Goal: Task Accomplishment & Management: Manage account settings

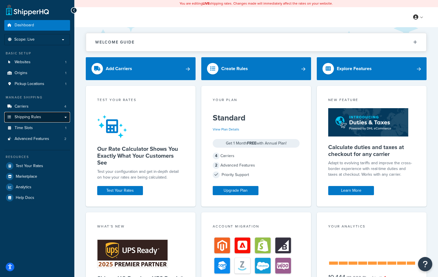
click at [37, 115] on span "Shipping Rules" at bounding box center [28, 117] width 27 height 5
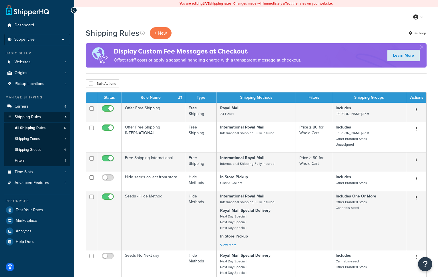
scroll to position [0, 0]
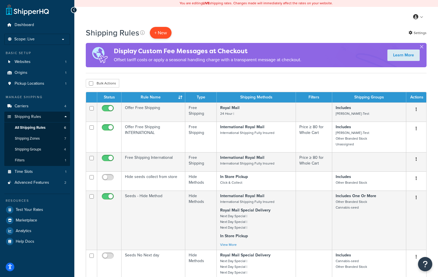
click at [165, 33] on p "+ New" at bounding box center [161, 33] width 22 height 12
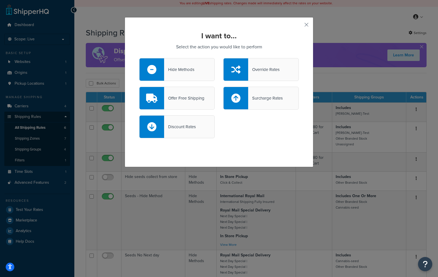
click at [186, 68] on div "Hide Methods" at bounding box center [179, 69] width 30 height 8
click at [0, 0] on input "Hide Methods" at bounding box center [0, 0] width 0 height 0
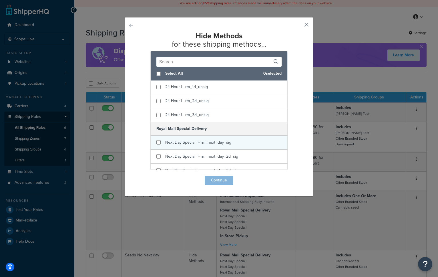
scroll to position [75, 0]
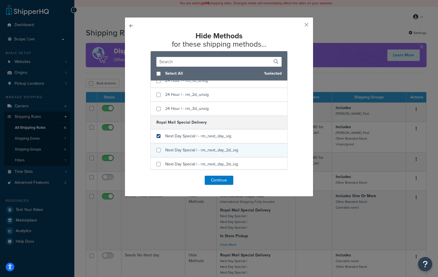
drag, startPoint x: 158, startPoint y: 135, endPoint x: 157, endPoint y: 150, distance: 15.2
click at [158, 135] on input "checkbox" at bounding box center [158, 136] width 4 height 4
checkbox input "true"
click at [160, 150] on input "checkbox" at bounding box center [158, 150] width 4 height 4
checkbox input "true"
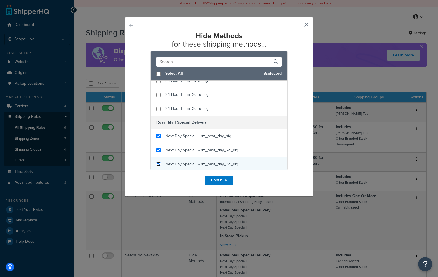
click at [156, 164] on input "checkbox" at bounding box center [158, 164] width 4 height 4
checkbox input "true"
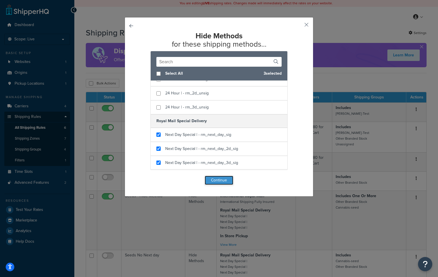
click at [223, 179] on button "Continue" at bounding box center [219, 180] width 29 height 9
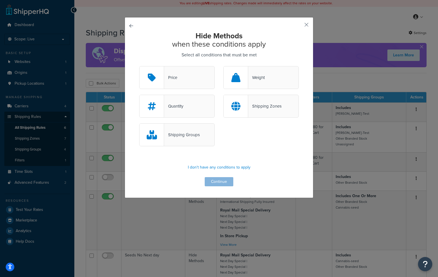
click at [262, 107] on div "Shipping Zones" at bounding box center [264, 106] width 33 height 8
click at [0, 0] on input "Shipping Zones" at bounding box center [0, 0] width 0 height 0
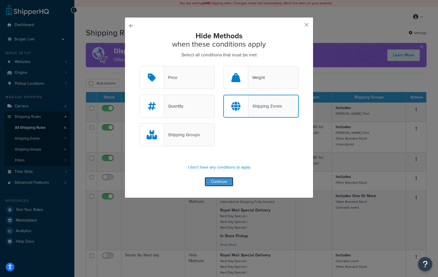
click at [214, 182] on button "Continue" at bounding box center [219, 181] width 29 height 9
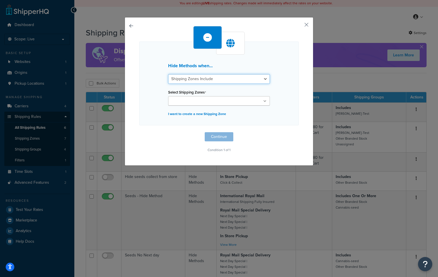
click at [217, 77] on select "Shipping Zones Include Shipping Zones Do Not Include" at bounding box center [219, 79] width 102 height 10
click at [168, 74] on select "Shipping Zones Include Shipping Zones Do Not Include" at bounding box center [219, 79] width 102 height 10
click at [215, 100] on ul at bounding box center [219, 100] width 102 height 9
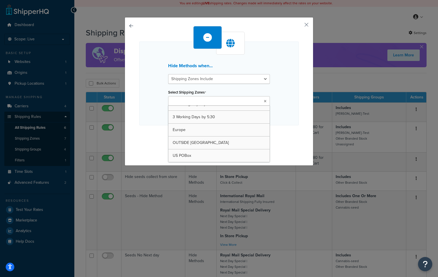
scroll to position [0, 0]
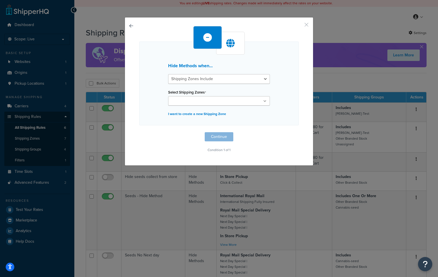
click at [299, 26] on button "button" at bounding box center [297, 26] width 1 height 1
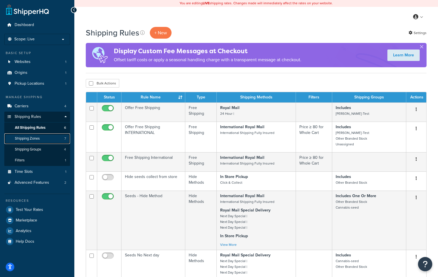
click at [42, 140] on link "Shipping Zones 7" at bounding box center [37, 138] width 66 height 11
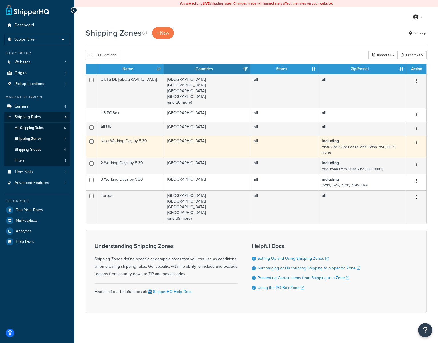
click at [416, 143] on icon "button" at bounding box center [416, 142] width 1 height 4
click at [397, 154] on link "Edit" at bounding box center [393, 155] width 45 height 12
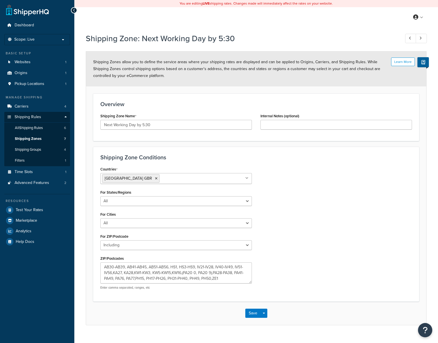
select select "including"
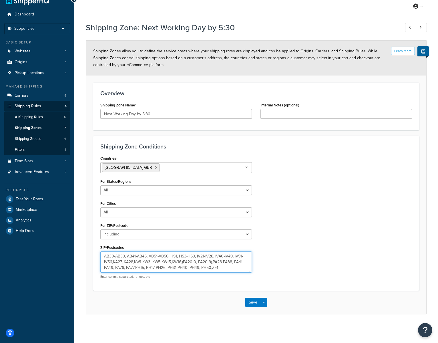
drag, startPoint x: 224, startPoint y: 267, endPoint x: 95, endPoint y: 259, distance: 129.3
click at [95, 259] on div "Shipping Zone Conditions Countries United Kingdom GBR All Countries ALL United …" at bounding box center [256, 213] width 326 height 154
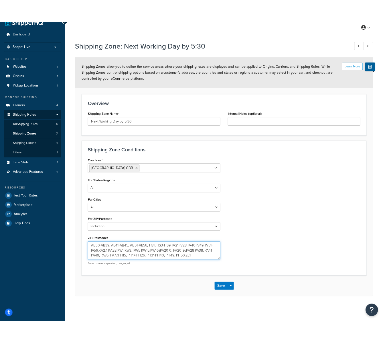
scroll to position [0, 0]
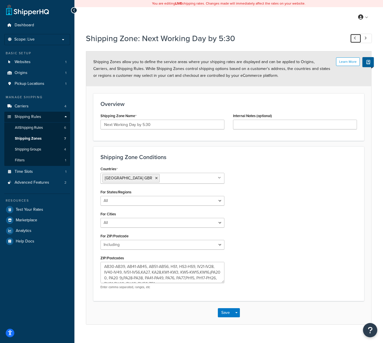
click at [355, 40] on icon at bounding box center [354, 38] width 2 height 4
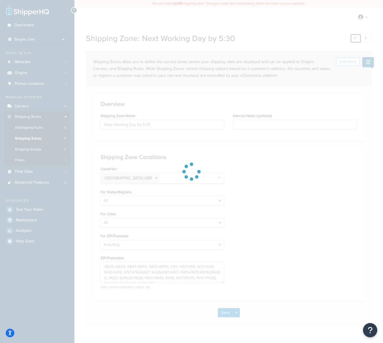
type input "All UK"
type input "(Next Day by 1:30pm)"
select select "all"
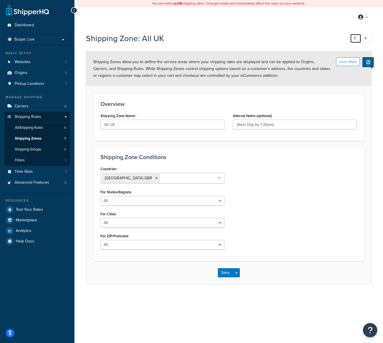
click at [356, 38] on link at bounding box center [355, 38] width 11 height 9
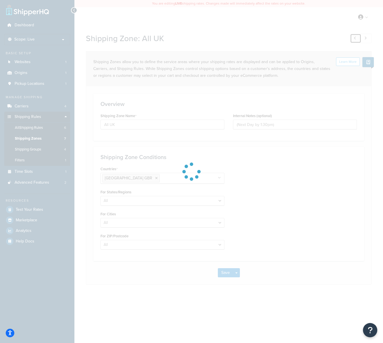
type input "OUTSIDE EU"
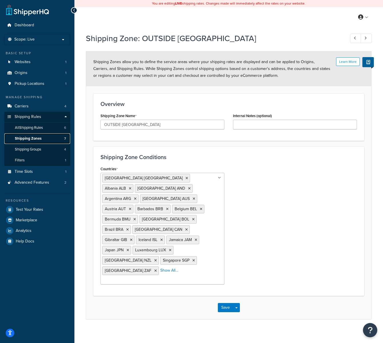
click at [40, 139] on span "Shipping Zones" at bounding box center [28, 138] width 27 height 5
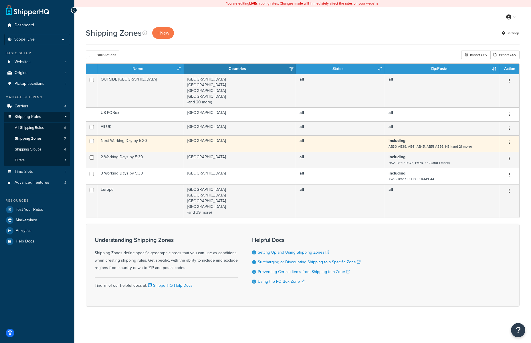
click at [382, 144] on td "including AB30-AB39, AB41-AB45, AB51-AB56, HS1 (and 21 more)" at bounding box center [442, 144] width 114 height 16
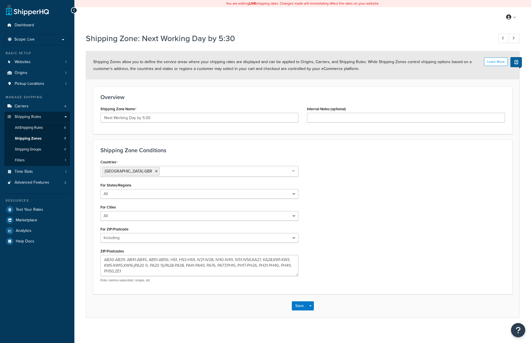
select select "including"
drag, startPoint x: 126, startPoint y: 271, endPoint x: 109, endPoint y: 261, distance: 20.2
click at [99, 257] on div "Countries [GEOGRAPHIC_DATA] [GEOGRAPHIC_DATA] All Countries ALL [GEOGRAPHIC_DAT…" at bounding box center [199, 222] width 206 height 129
click at [503, 38] on icon at bounding box center [503, 38] width 2 height 4
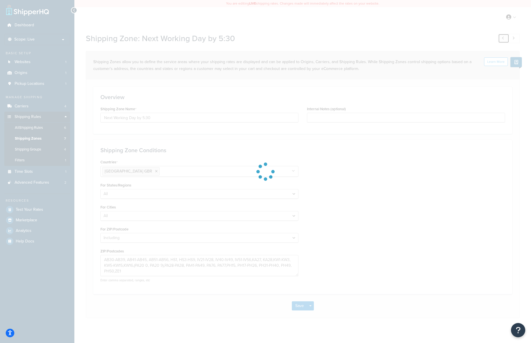
type input "All UK"
type input "(Next Day by 1:30pm)"
select select "all"
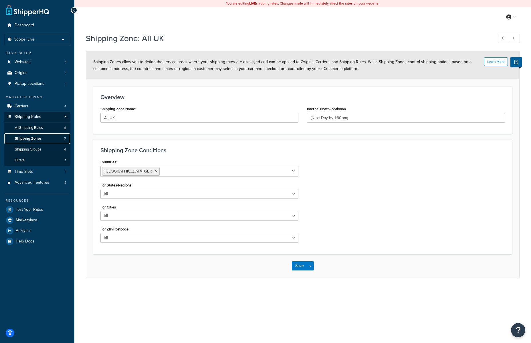
click at [36, 140] on span "Shipping Zones" at bounding box center [28, 138] width 27 height 5
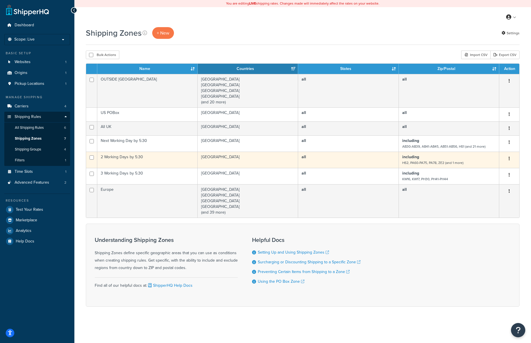
click at [508, 161] on button "button" at bounding box center [509, 158] width 8 height 9
click at [495, 168] on link "Edit" at bounding box center [485, 171] width 45 height 12
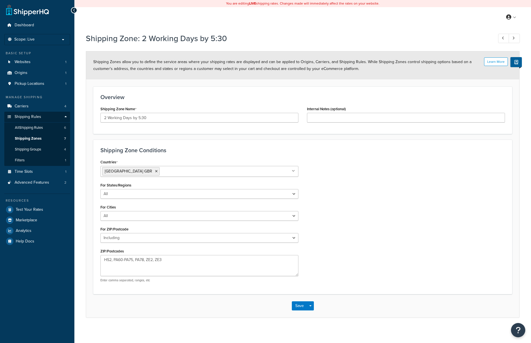
select select "including"
drag, startPoint x: 169, startPoint y: 262, endPoint x: 90, endPoint y: 253, distance: 79.5
click at [90, 253] on form "Learn More Shipping Zones allow you to define the service areas where your ship…" at bounding box center [302, 184] width 433 height 266
click at [42, 139] on link "Shipping Zones 7" at bounding box center [37, 139] width 66 height 11
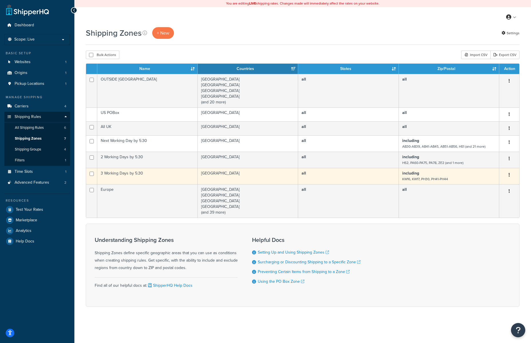
drag, startPoint x: 450, startPoint y: 181, endPoint x: 404, endPoint y: 180, distance: 45.2
click at [402, 180] on td "including KW16, KW17, PH30, PH41-PH44" at bounding box center [449, 176] width 100 height 16
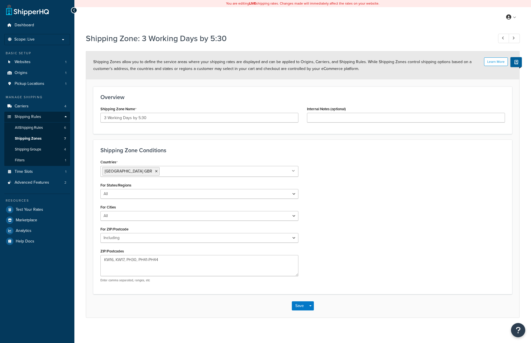
select select "including"
click at [134, 259] on textarea "KW16, KW17, PH30, PH41-PH44" at bounding box center [199, 265] width 198 height 21
click at [502, 39] on icon at bounding box center [503, 38] width 2 height 4
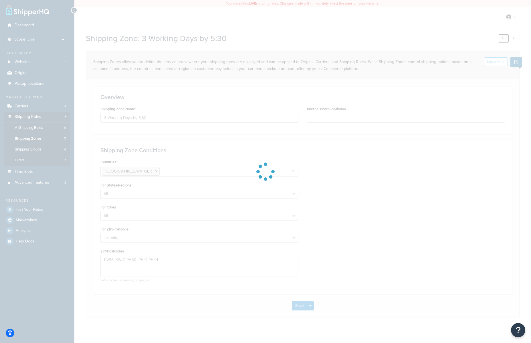
type input "2 Working Days by 5:30"
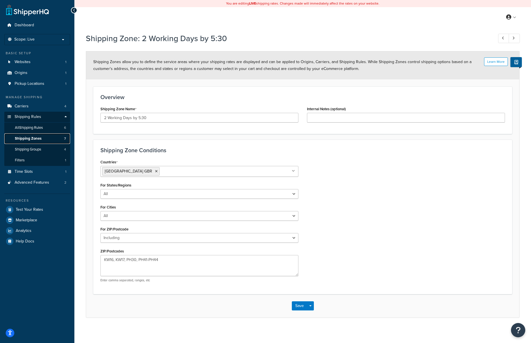
click at [33, 139] on span "Shipping Zones" at bounding box center [28, 138] width 27 height 5
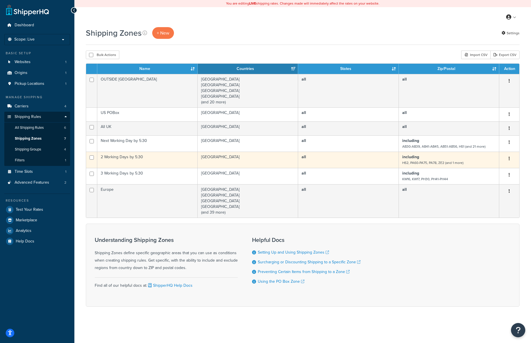
click at [510, 158] on button "button" at bounding box center [509, 158] width 8 height 9
click at [492, 169] on link "Edit" at bounding box center [485, 171] width 45 height 12
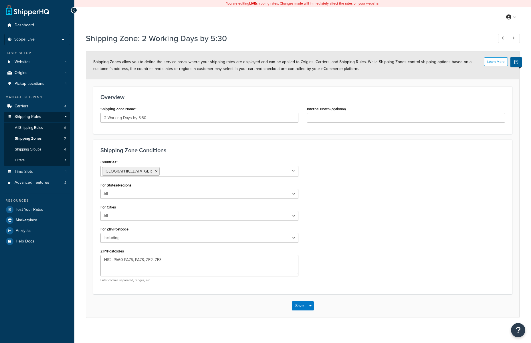
select select "including"
click at [141, 261] on textarea "HS2, PA60-PA75, PA78, ZE2, ZE3" at bounding box center [199, 265] width 198 height 21
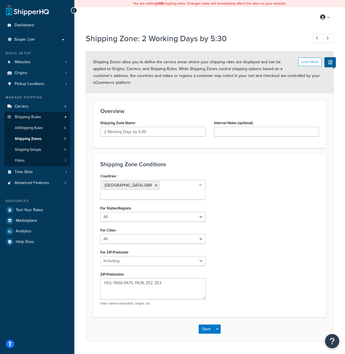
click at [264, 212] on div "Countries United Kingdom GBR All Countries ALL United States USA Afghanistan AF…" at bounding box center [209, 241] width 227 height 138
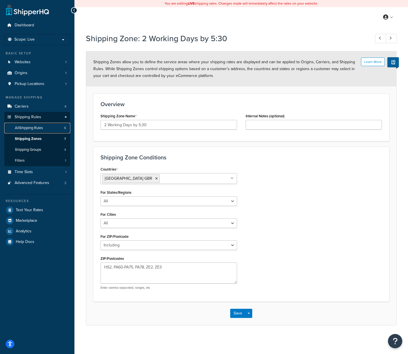
click at [41, 128] on span "All Shipping Rules" at bounding box center [29, 128] width 28 height 5
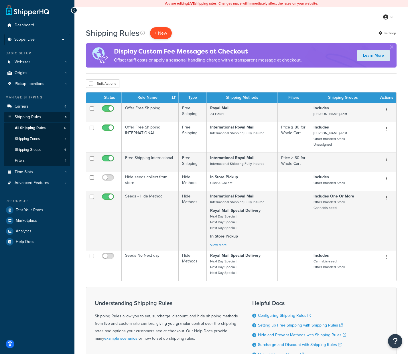
click at [160, 33] on p "+ New" at bounding box center [161, 33] width 22 height 12
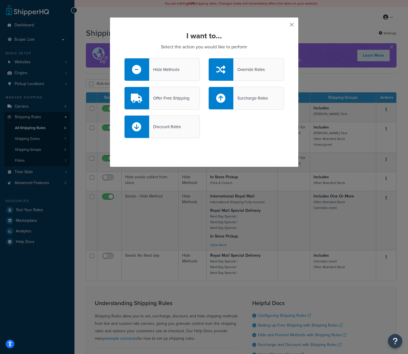
click at [293, 23] on div "I want to... Select the action you would like to perform Hide Methods Override …" at bounding box center [204, 92] width 189 height 150
click at [284, 26] on button "button" at bounding box center [282, 26] width 1 height 1
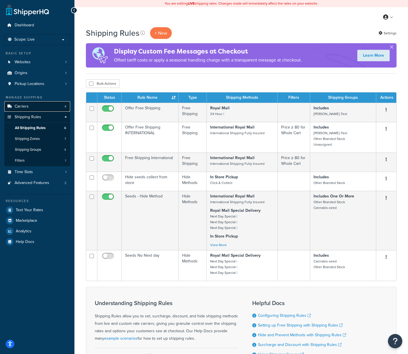
click at [45, 102] on link "Carriers 4" at bounding box center [37, 106] width 66 height 11
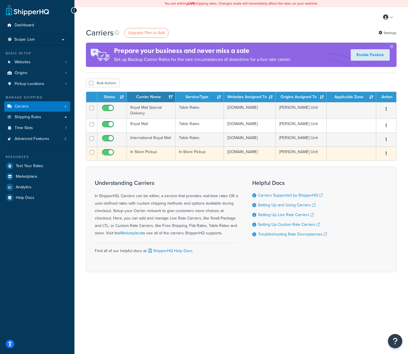
click at [110, 153] on input "checkbox" at bounding box center [109, 153] width 16 height 7
checkbox input "false"
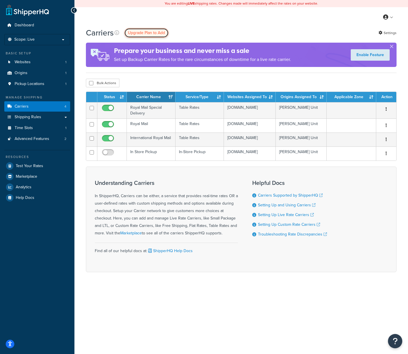
click at [144, 32] on span "Upgrade Plan to Add" at bounding box center [146, 33] width 37 height 6
click at [155, 32] on span "Upgrade Plan to Add" at bounding box center [146, 33] width 37 height 6
